Goal: Task Accomplishment & Management: Manage account settings

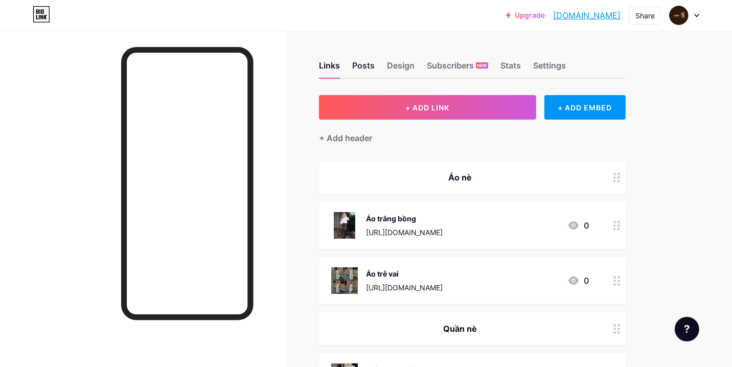
click at [361, 64] on div "Posts" at bounding box center [363, 68] width 22 height 18
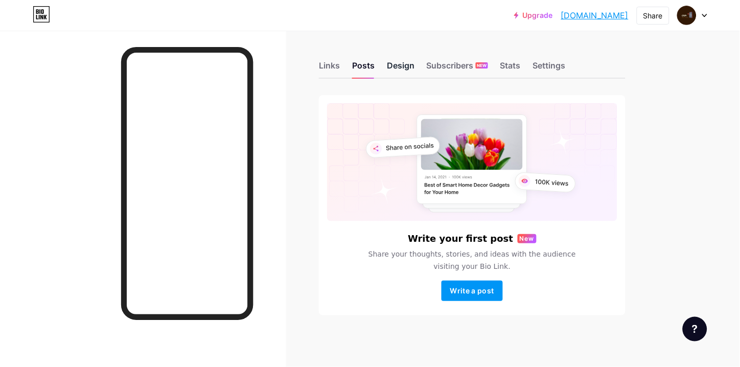
click at [406, 70] on div "Design" at bounding box center [401, 68] width 28 height 18
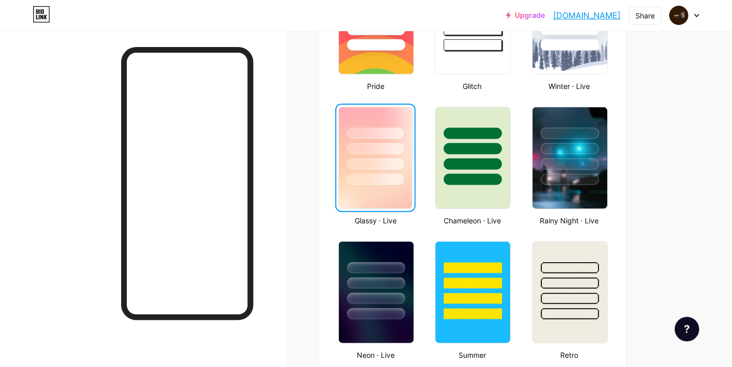
scroll to position [511, 0]
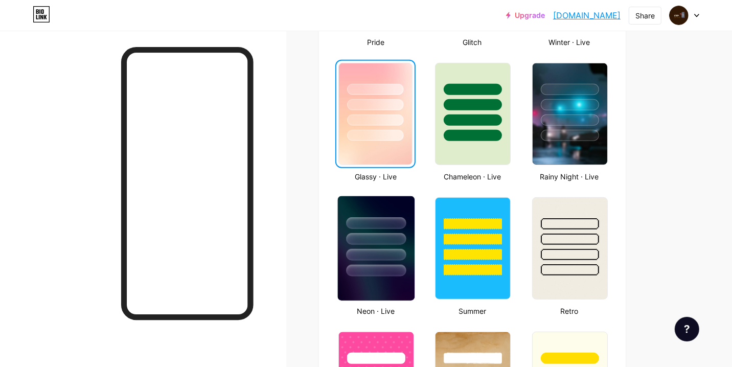
click at [384, 249] on div at bounding box center [376, 255] width 60 height 12
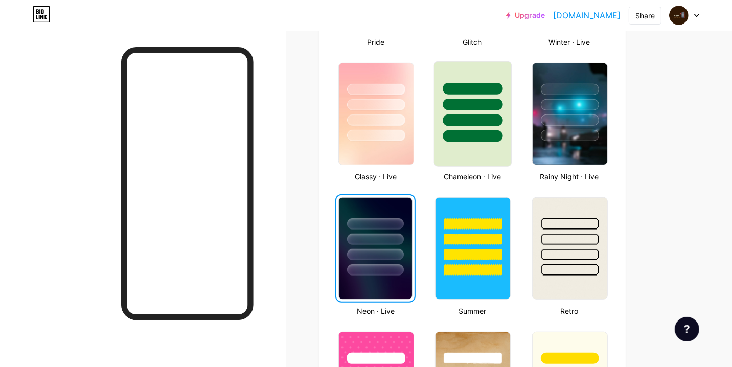
click at [484, 130] on div at bounding box center [473, 136] width 60 height 12
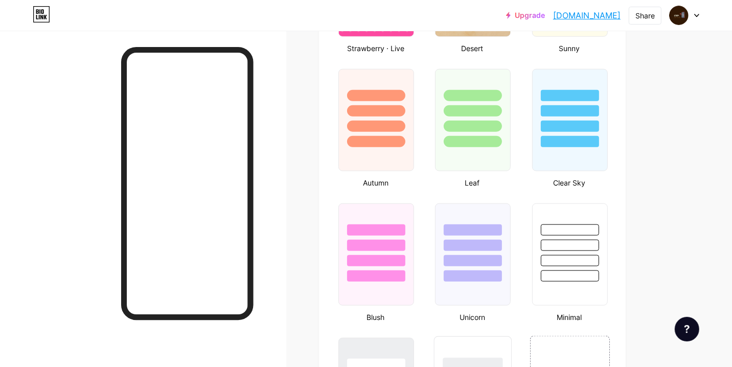
scroll to position [1079, 0]
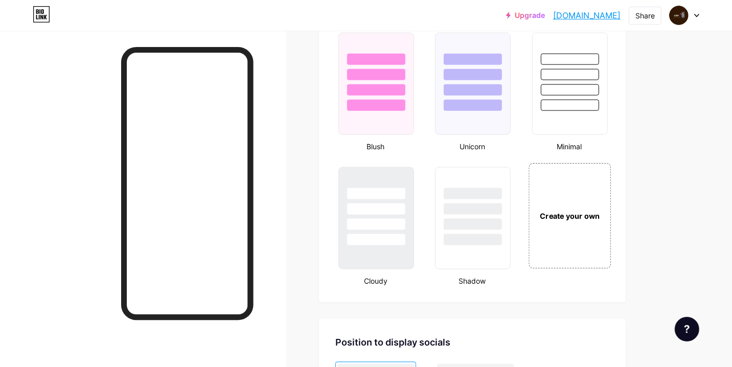
click at [579, 215] on div "Create your own" at bounding box center [570, 215] width 82 height 105
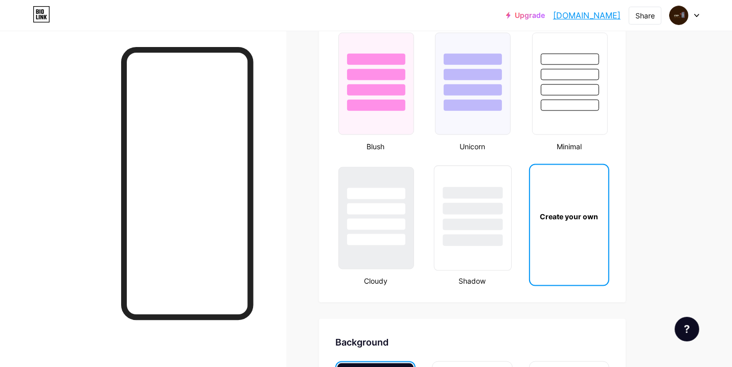
type input "#ffffff"
type input "#000000"
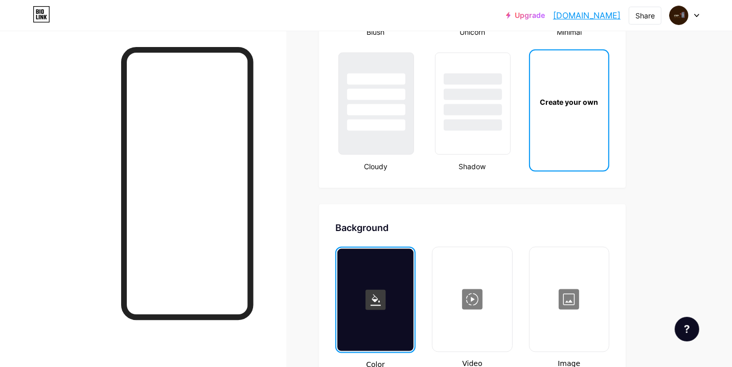
scroll to position [1178, 0]
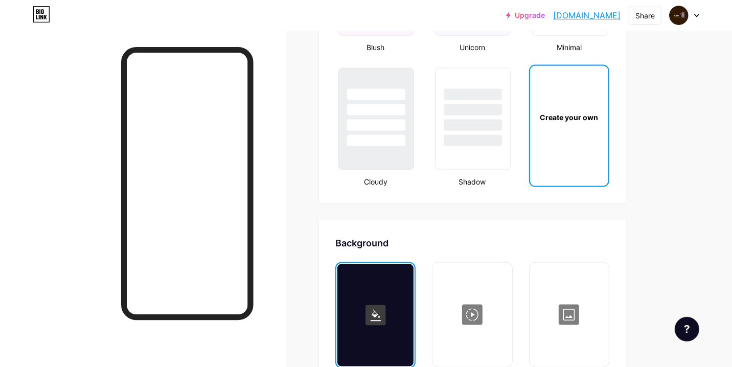
click at [564, 128] on div "Create your own" at bounding box center [569, 117] width 78 height 102
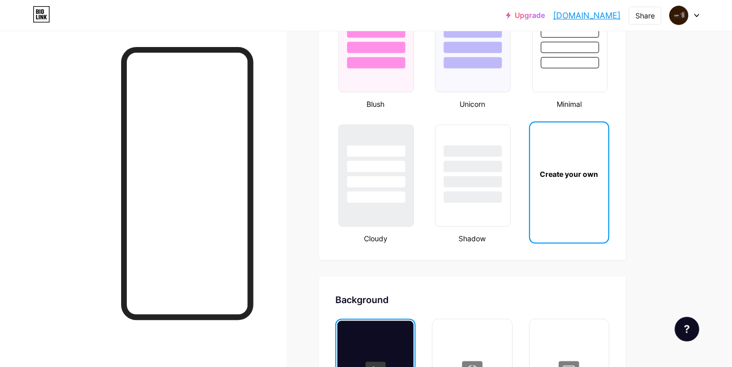
type input "#ffffff"
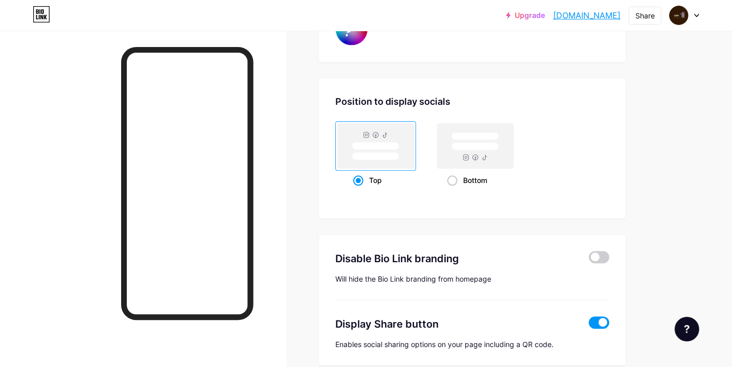
scroll to position [2015, 0]
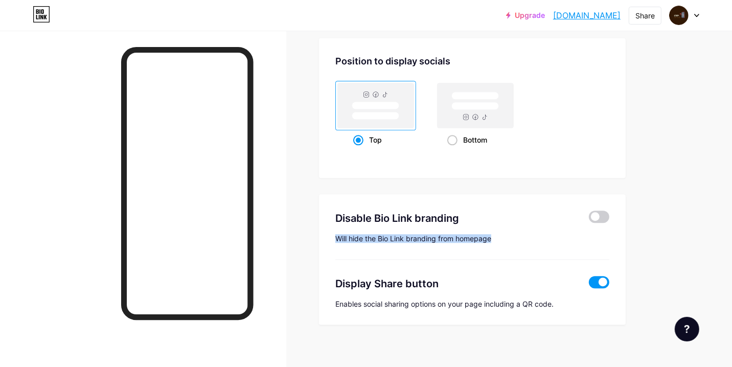
drag, startPoint x: 333, startPoint y: 233, endPoint x: 518, endPoint y: 227, distance: 185.6
click at [518, 227] on div "Disable Bio Link branding Will hide the Bio Link branding from homepage Display…" at bounding box center [472, 259] width 307 height 131
click at [602, 211] on span at bounding box center [599, 217] width 20 height 12
click at [589, 219] on input "checkbox" at bounding box center [589, 219] width 0 height 0
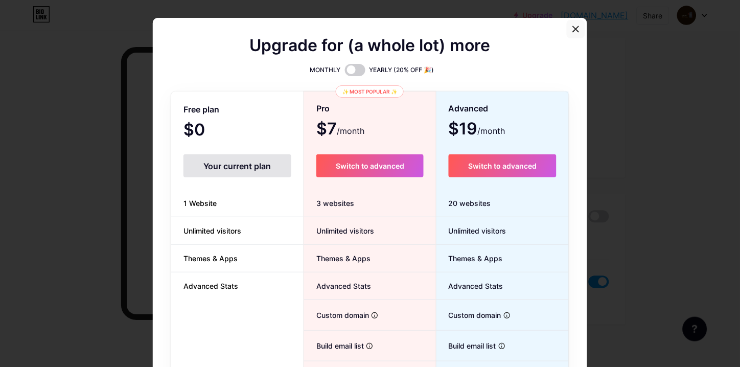
click at [570, 21] on div at bounding box center [576, 29] width 18 height 18
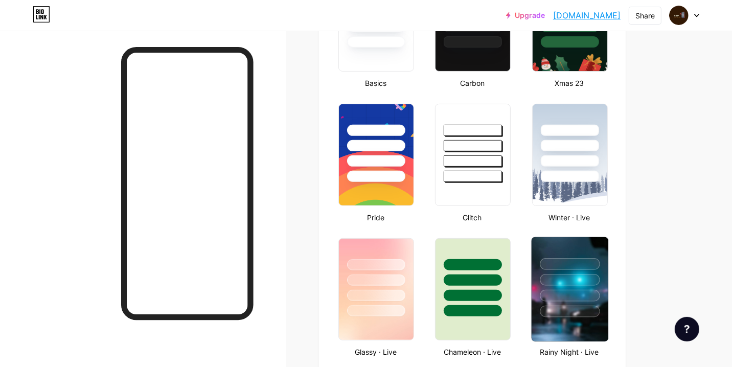
scroll to position [317, 0]
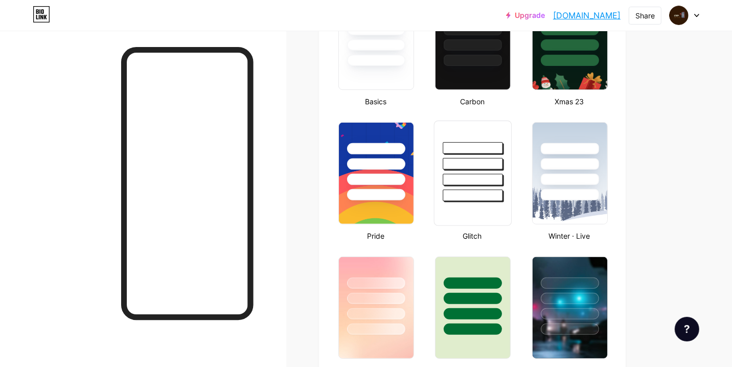
click at [492, 164] on div at bounding box center [473, 164] width 60 height 12
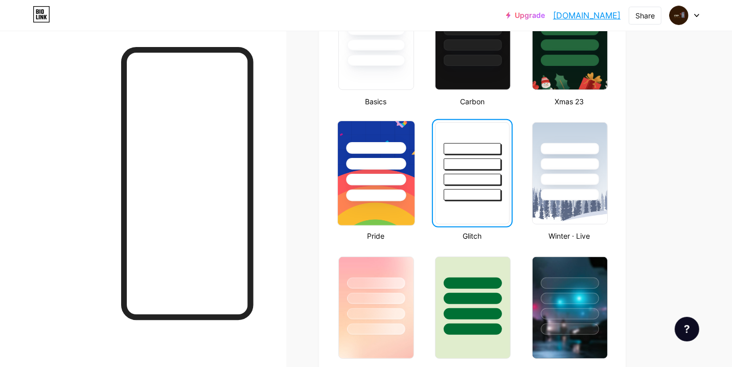
click at [387, 197] on div at bounding box center [376, 196] width 60 height 12
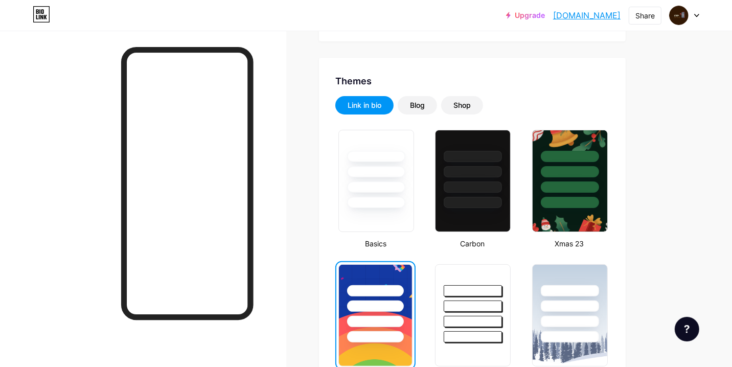
scroll to position [147, 0]
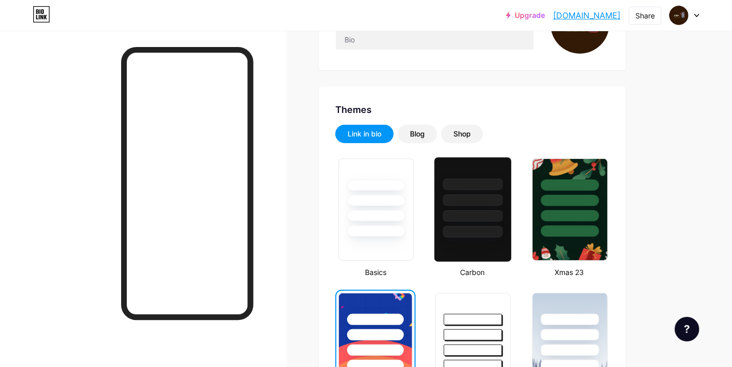
click at [472, 246] on div at bounding box center [473, 209] width 78 height 105
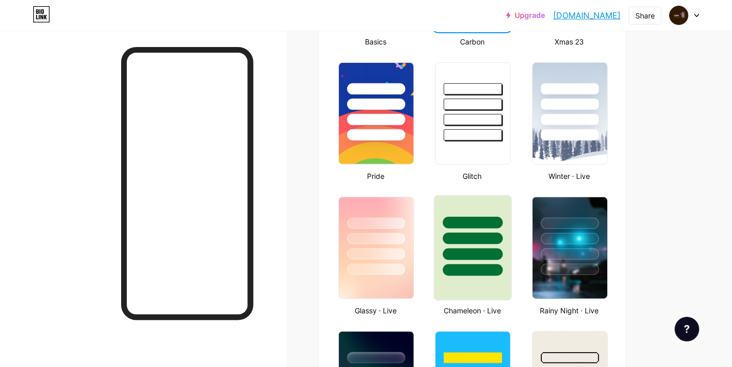
scroll to position [431, 0]
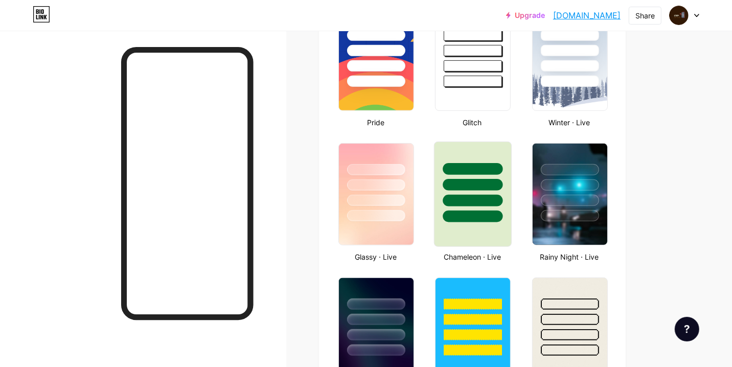
click at [489, 217] on div at bounding box center [473, 217] width 60 height 12
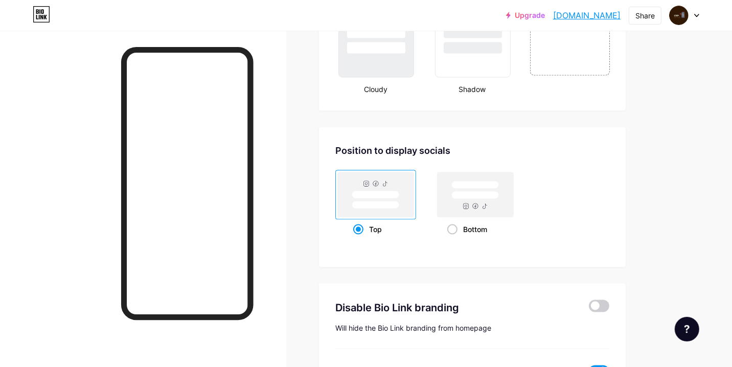
scroll to position [1190, 0]
